Goal: Book appointment/travel/reservation

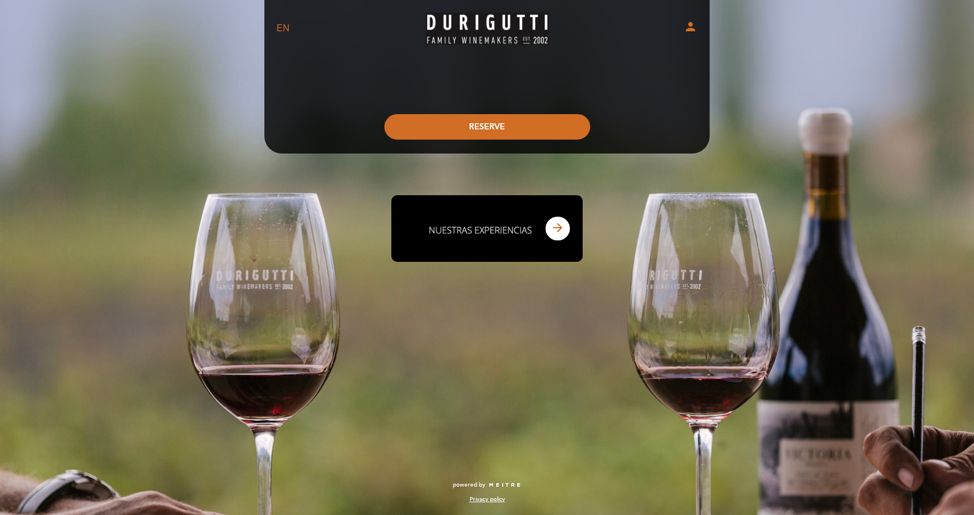
click at [558, 228] on icon "arrow_forward" at bounding box center [558, 228] width 14 height 14
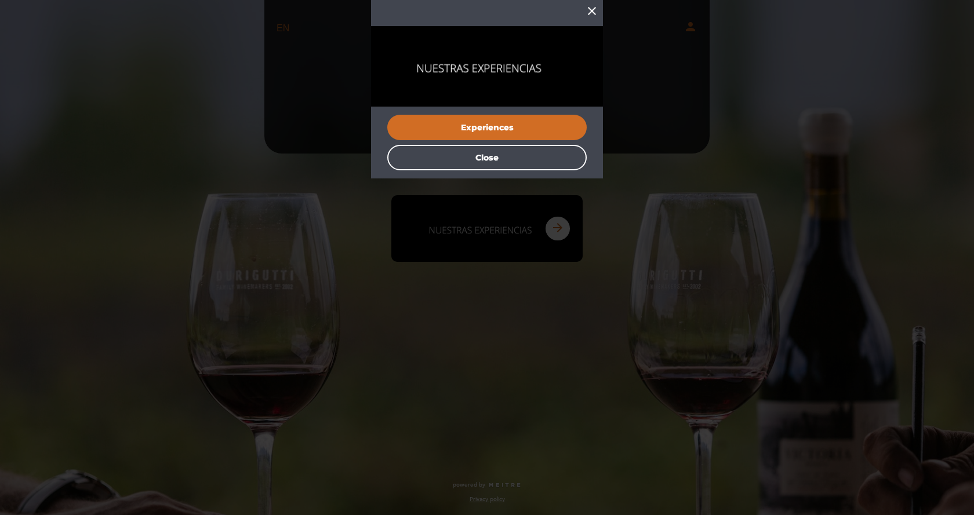
click at [488, 128] on button "Experiences" at bounding box center [486, 128] width 199 height 26
click at [591, 10] on icon "close" at bounding box center [592, 11] width 14 height 14
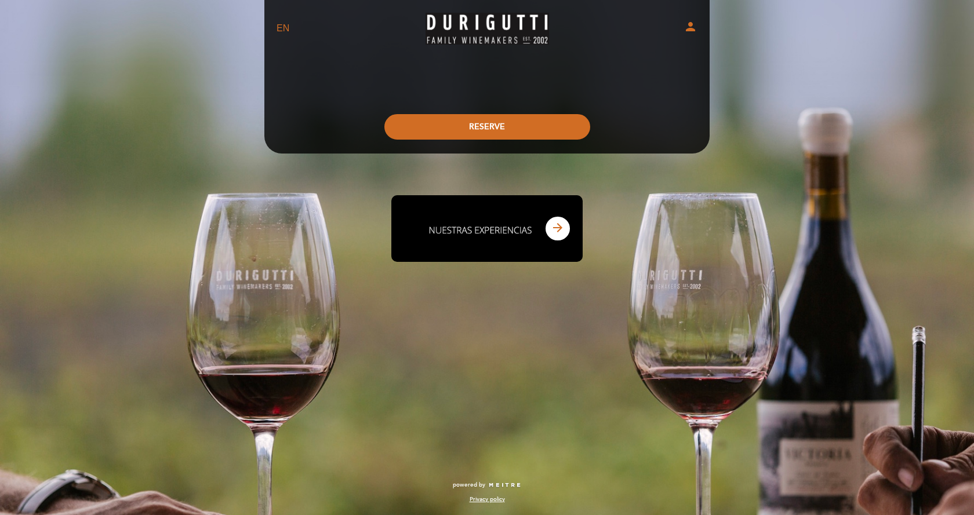
click at [488, 123] on button "RESERVE" at bounding box center [487, 127] width 206 height 26
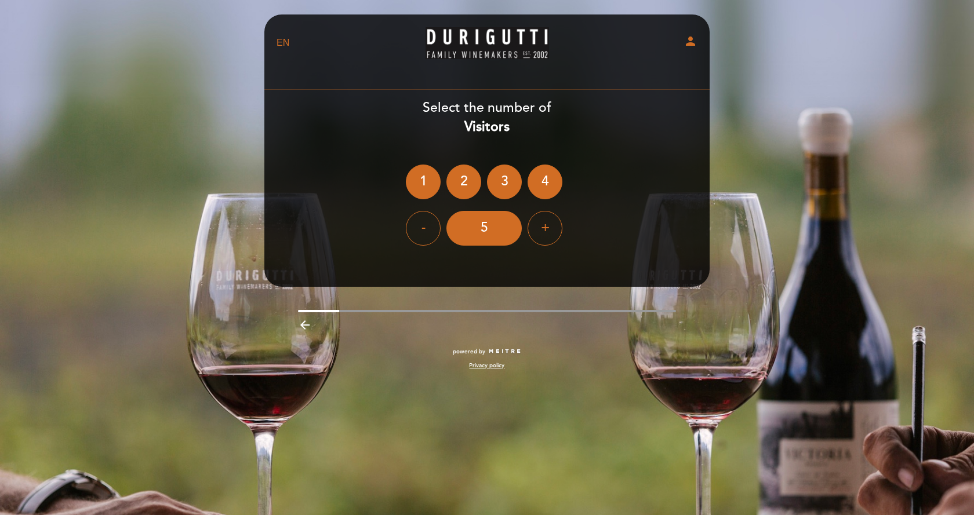
click at [552, 178] on div "4" at bounding box center [545, 182] width 35 height 35
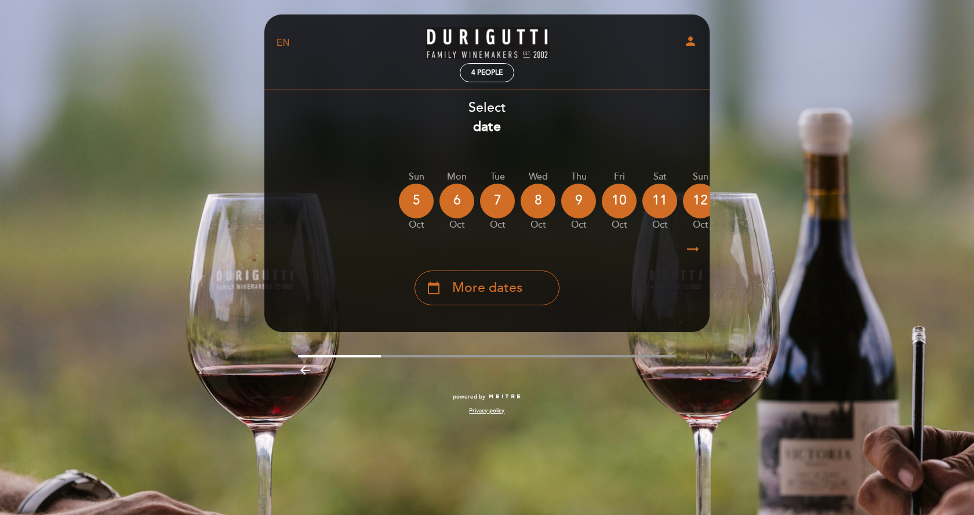
click at [514, 286] on span "More dates" at bounding box center [487, 288] width 70 height 19
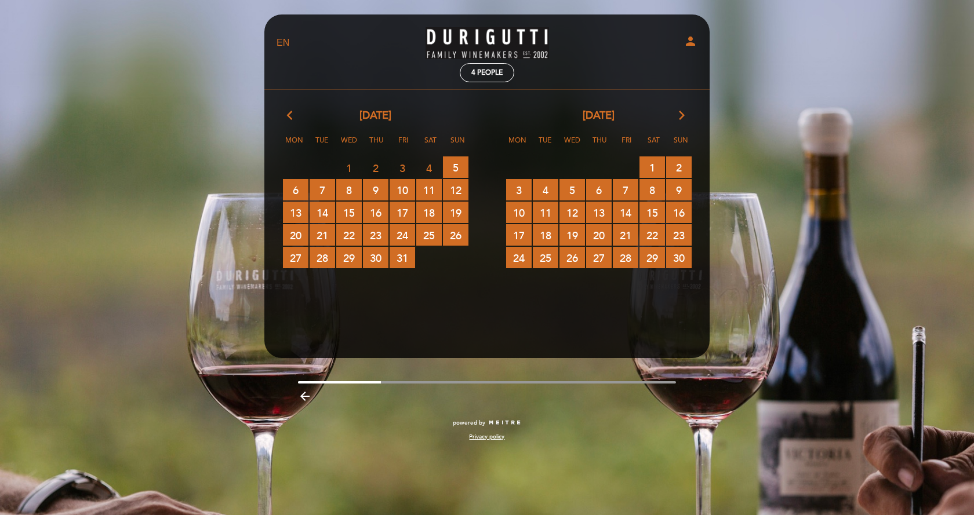
click at [681, 190] on span "9 RESERVATIONS AVAILABLE" at bounding box center [679, 189] width 26 height 21
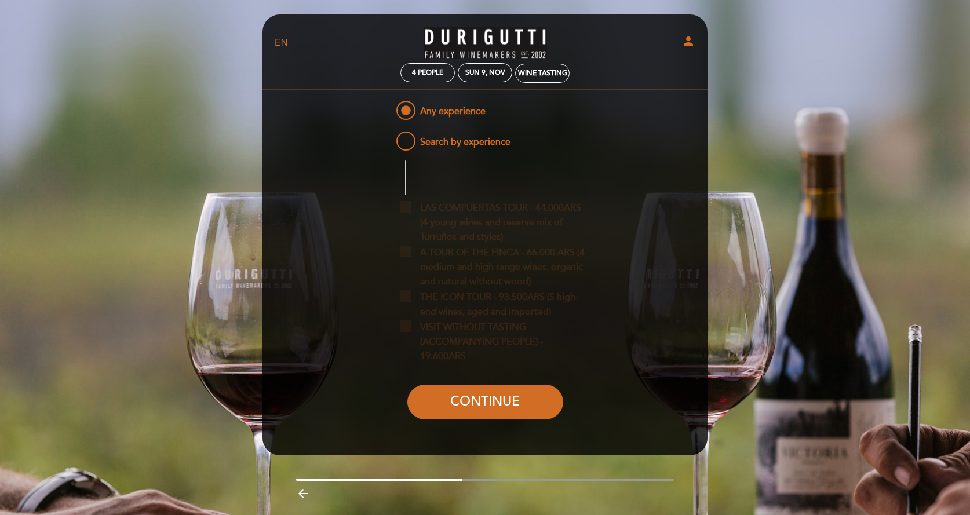
click at [406, 140] on span "Search by experience" at bounding box center [452, 136] width 117 height 14
click at [390, 137] on input "Search by experience" at bounding box center [387, 133] width 8 height 8
radio input "false"
radio input "true"
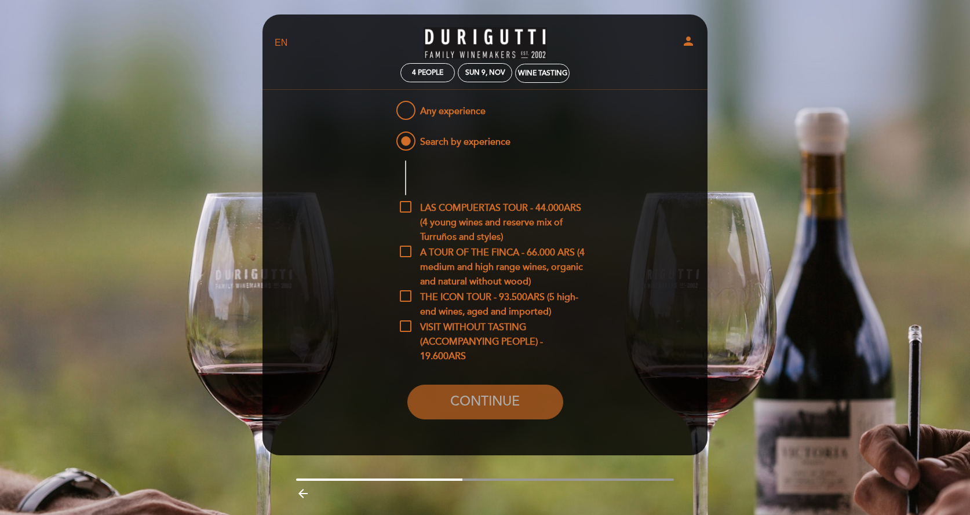
click at [280, 41] on select "EN ES PT" at bounding box center [281, 43] width 13 height 13
click at [281, 41] on select "EN ES PT" at bounding box center [281, 43] width 13 height 13
click at [538, 72] on div "Wine Tasting" at bounding box center [542, 73] width 49 height 9
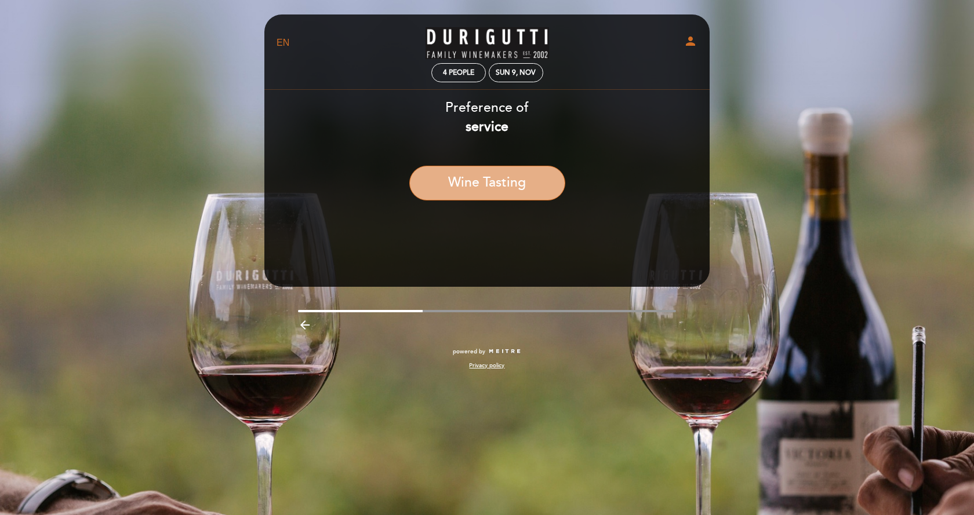
click at [493, 184] on button "Wine Tasting" at bounding box center [487, 183] width 156 height 35
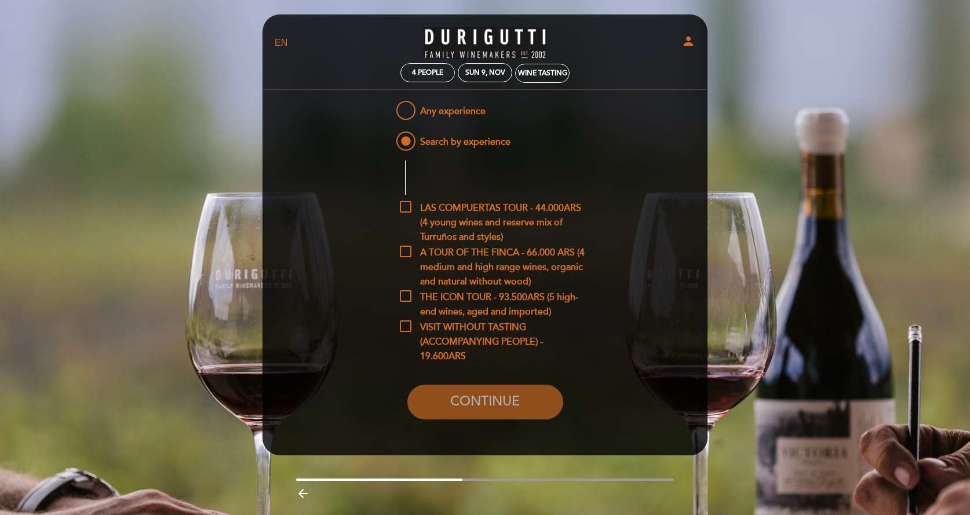
click at [408, 109] on span "Any experience" at bounding box center [440, 106] width 92 height 14
click at [390, 106] on input "Any experience" at bounding box center [387, 103] width 8 height 8
radio input "true"
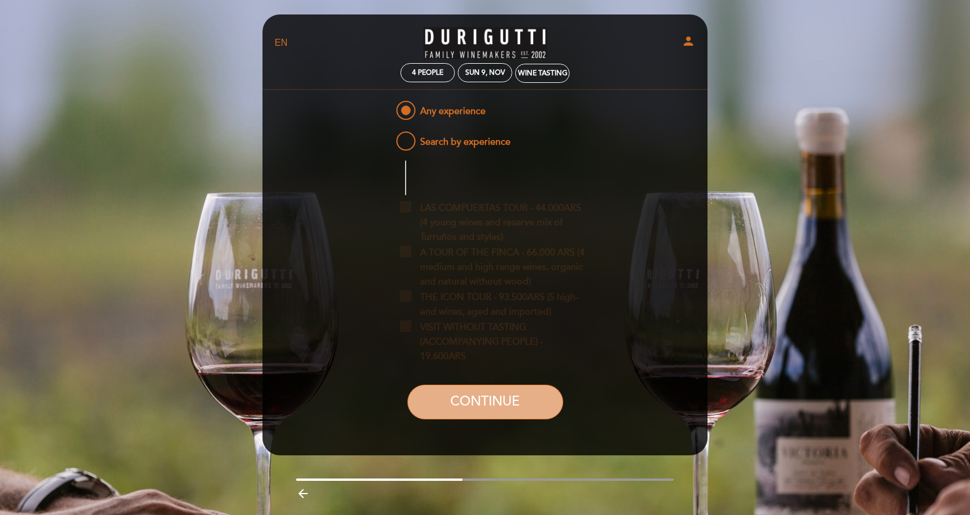
click at [488, 402] on button "CONTINUE" at bounding box center [486, 402] width 156 height 35
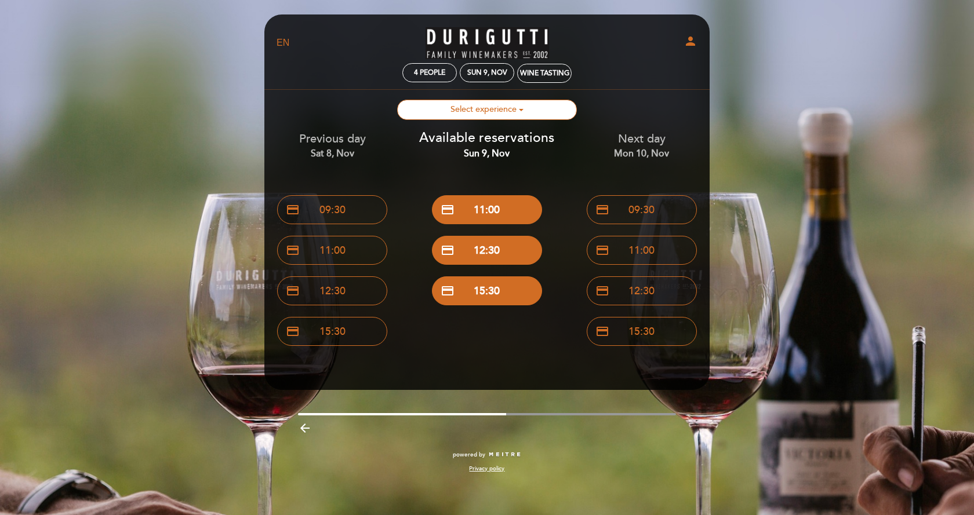
click at [497, 209] on button "credit_card 11:00" at bounding box center [487, 209] width 110 height 29
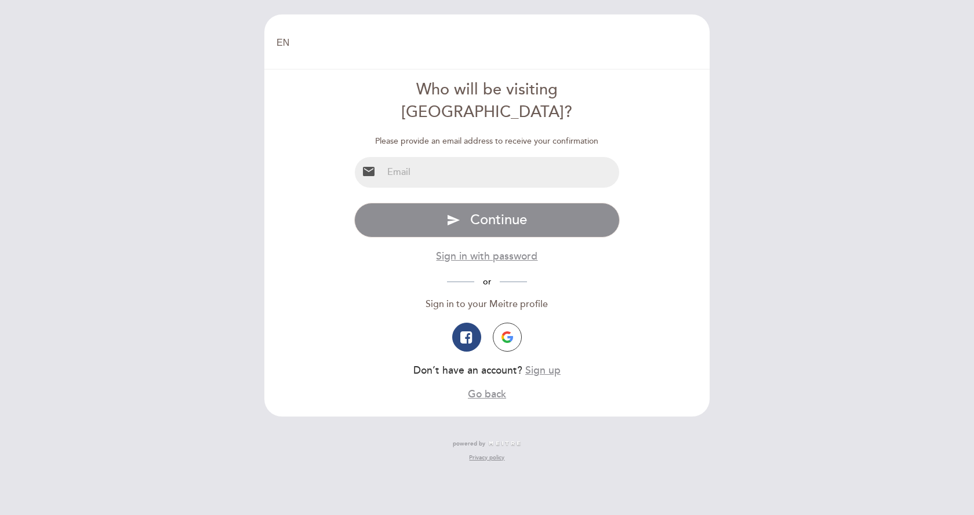
click at [506, 332] on img "button" at bounding box center [507, 338] width 12 height 12
